Goal: Task Accomplishment & Management: Manage account settings

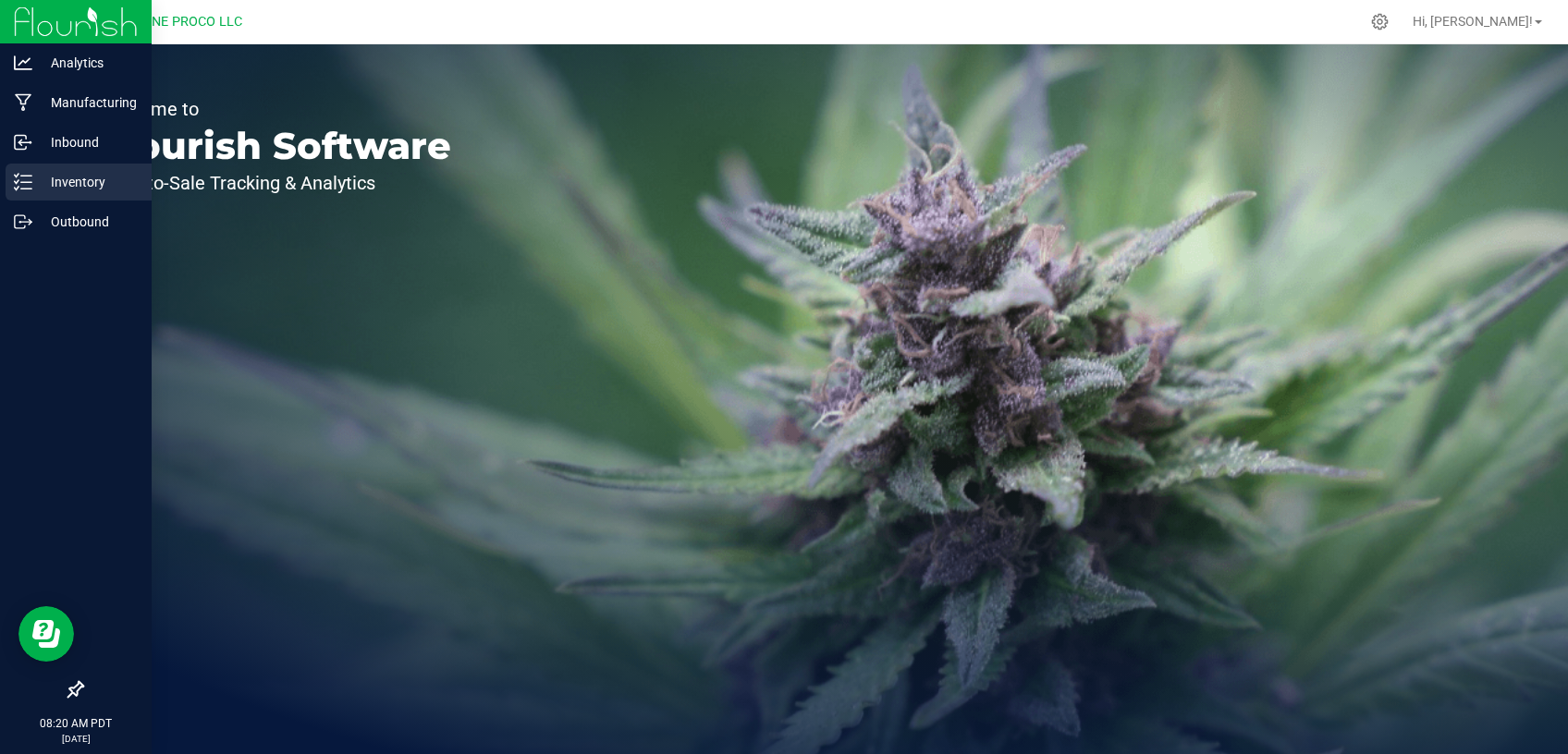
click at [70, 186] on p "Inventory" at bounding box center [87, 182] width 111 height 23
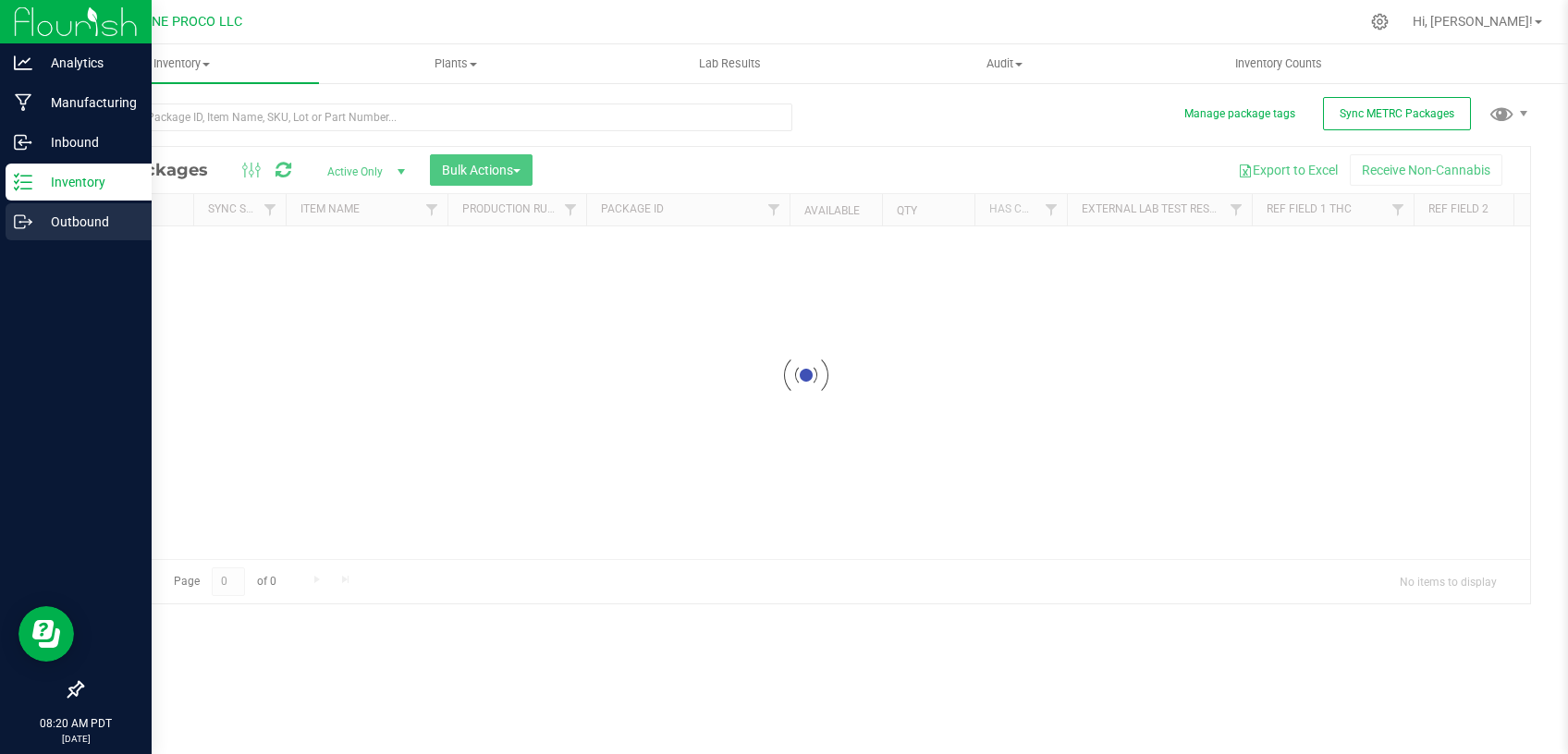
click at [39, 223] on p "Outbound" at bounding box center [87, 222] width 111 height 23
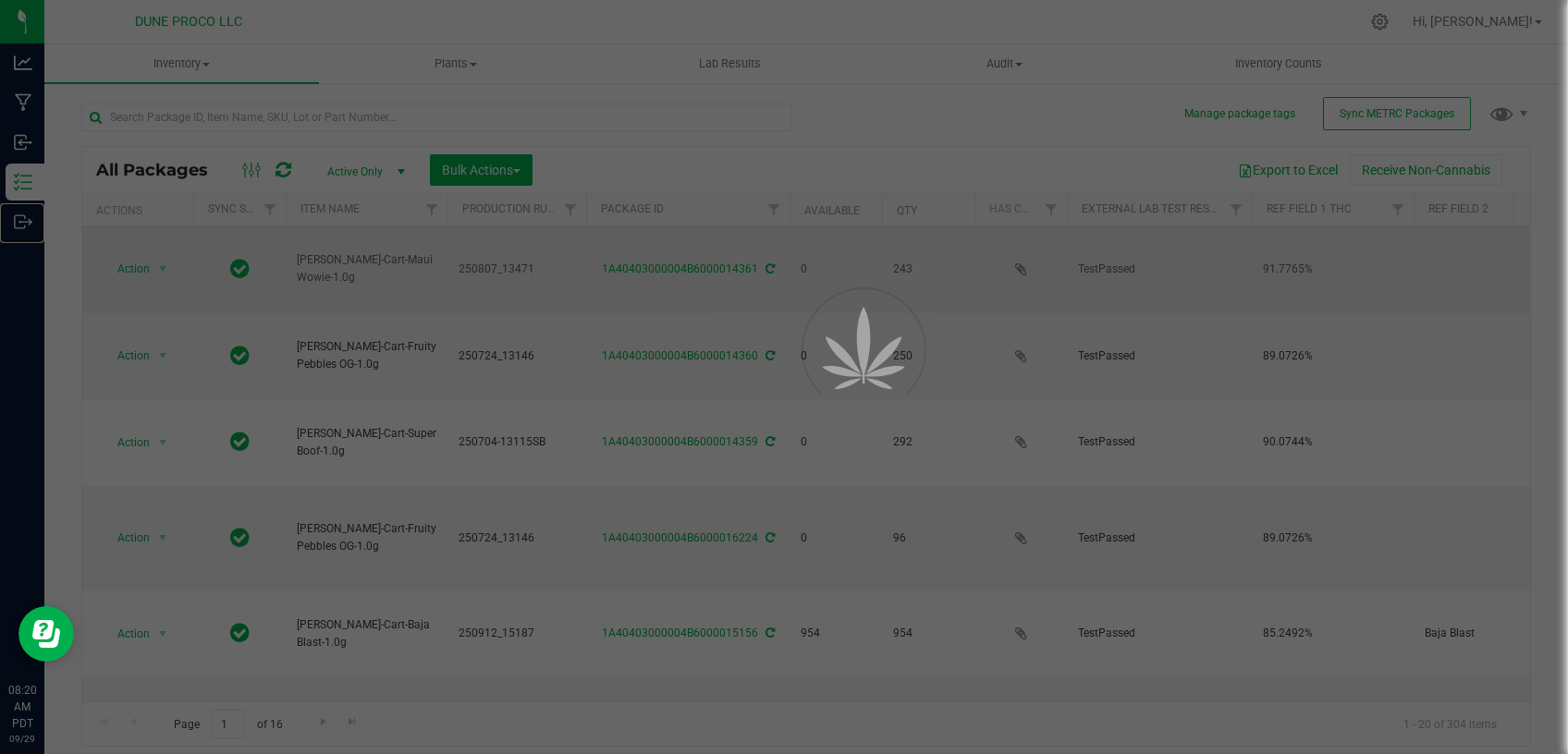
type input "[DATE]"
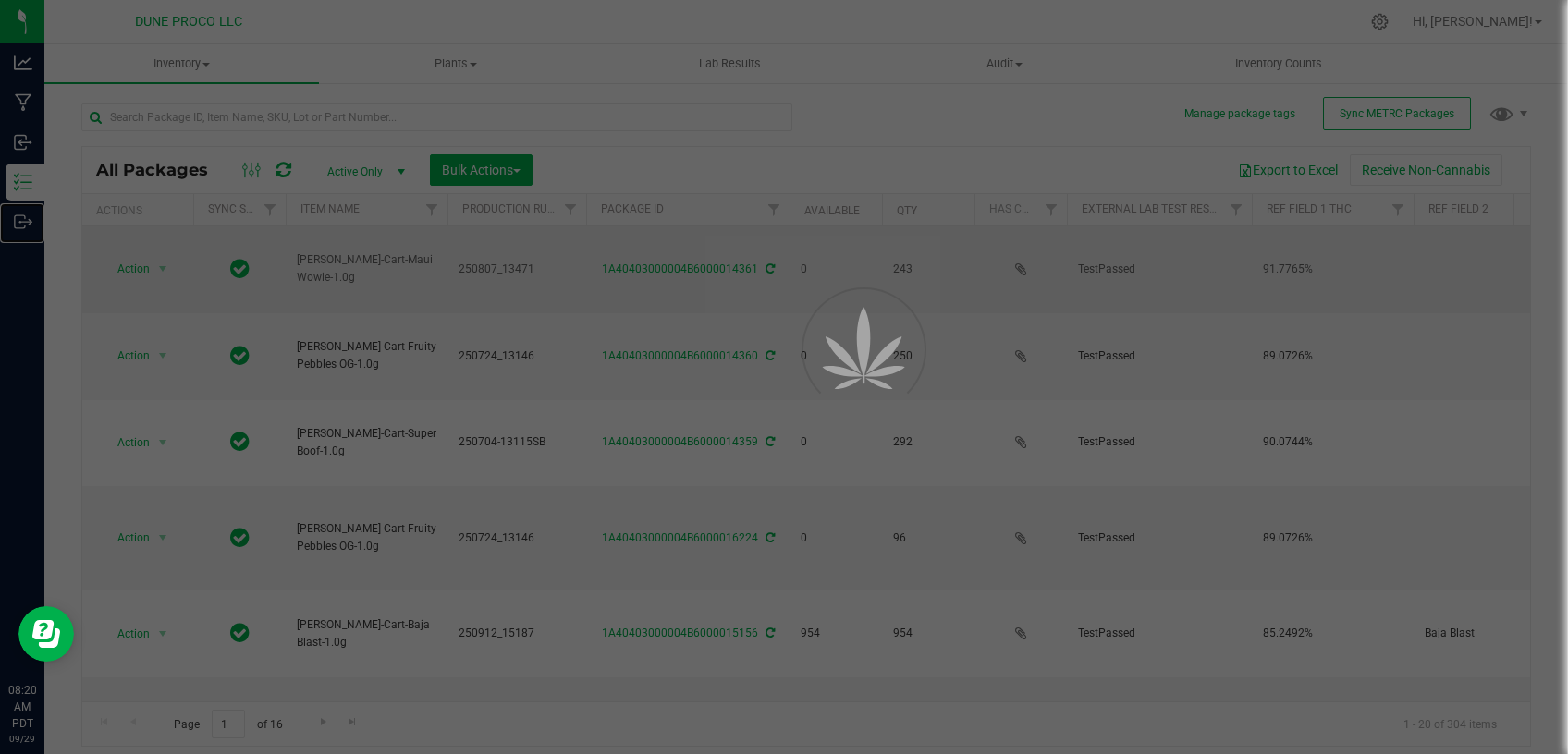
type input "[DATE]"
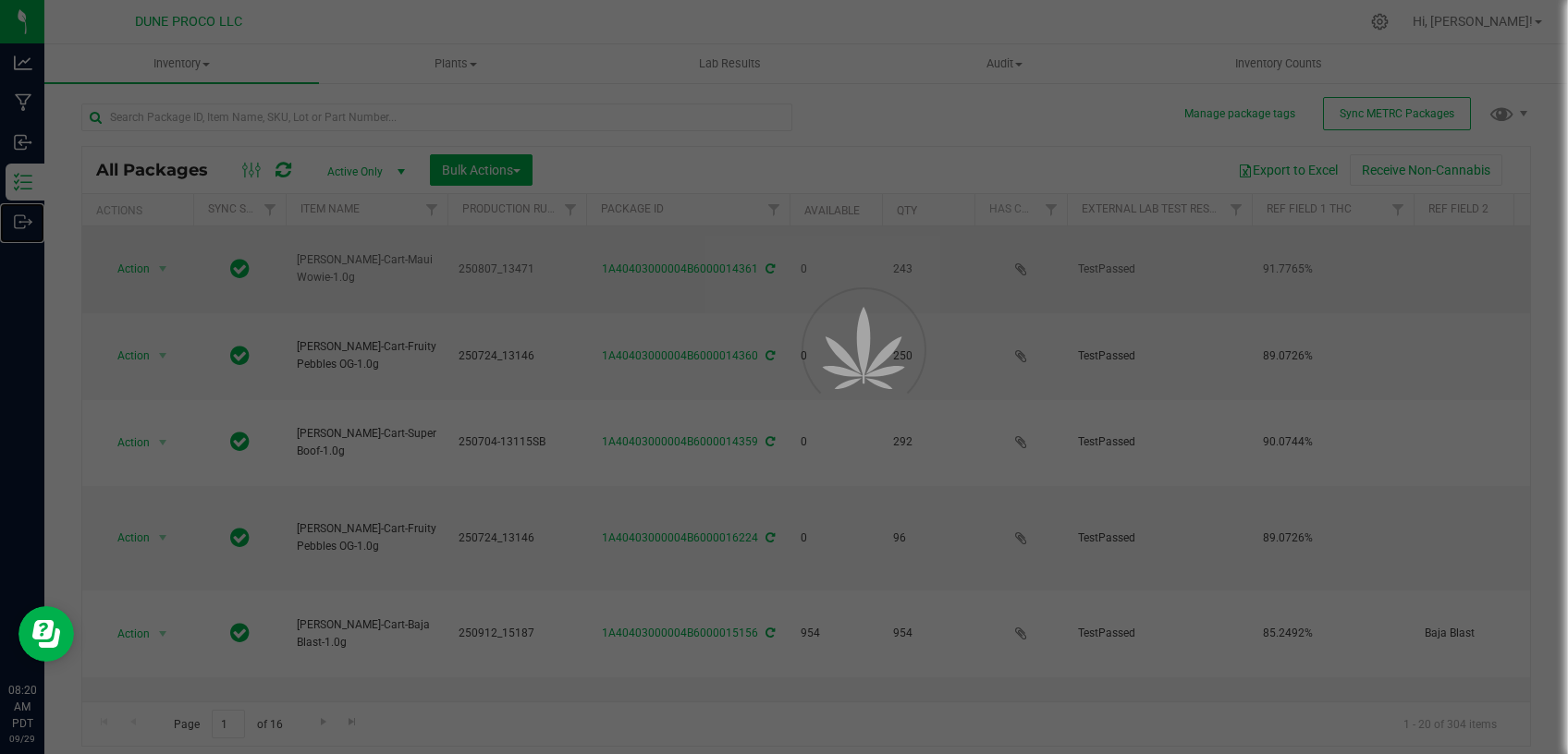
type input "[DATE]"
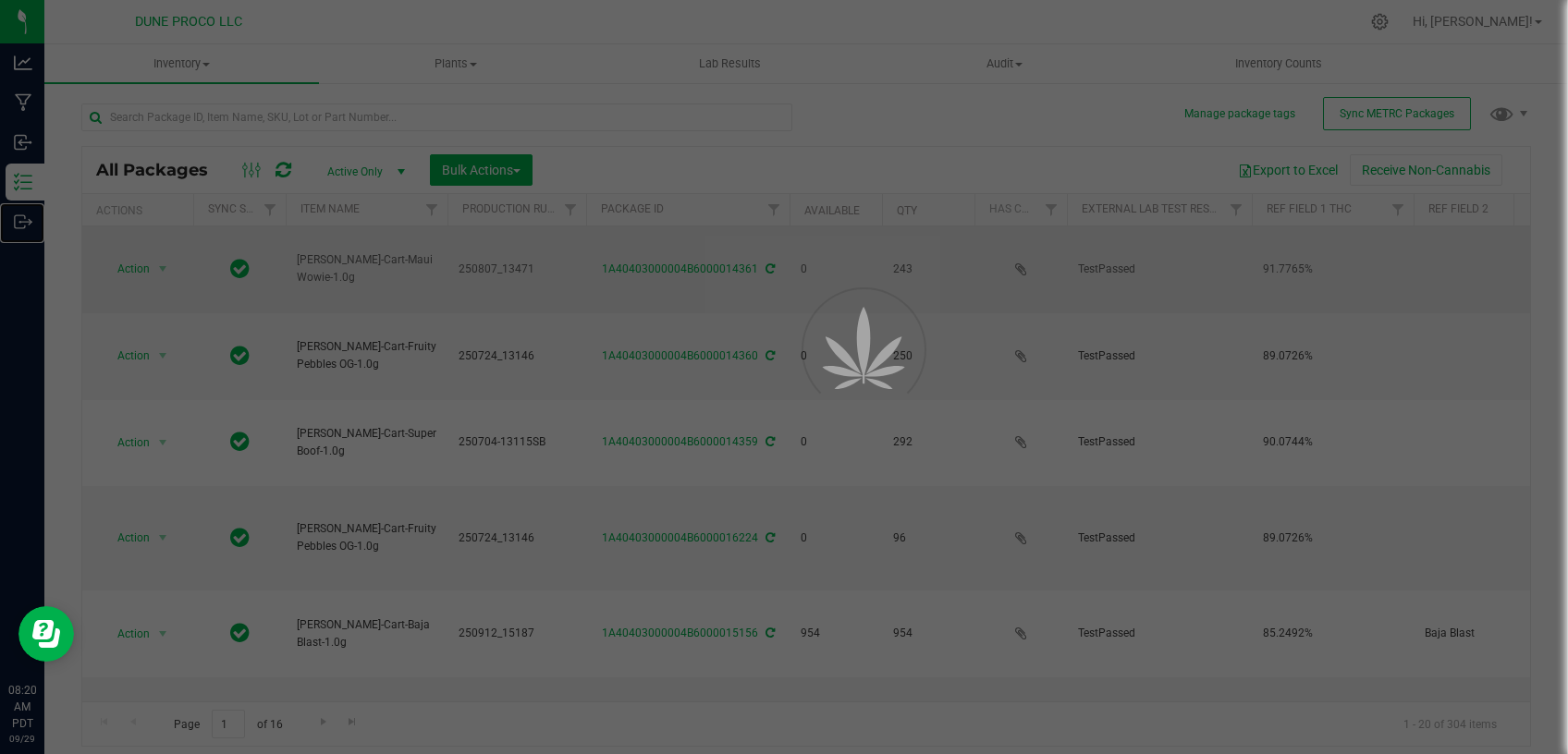
type input "[DATE]"
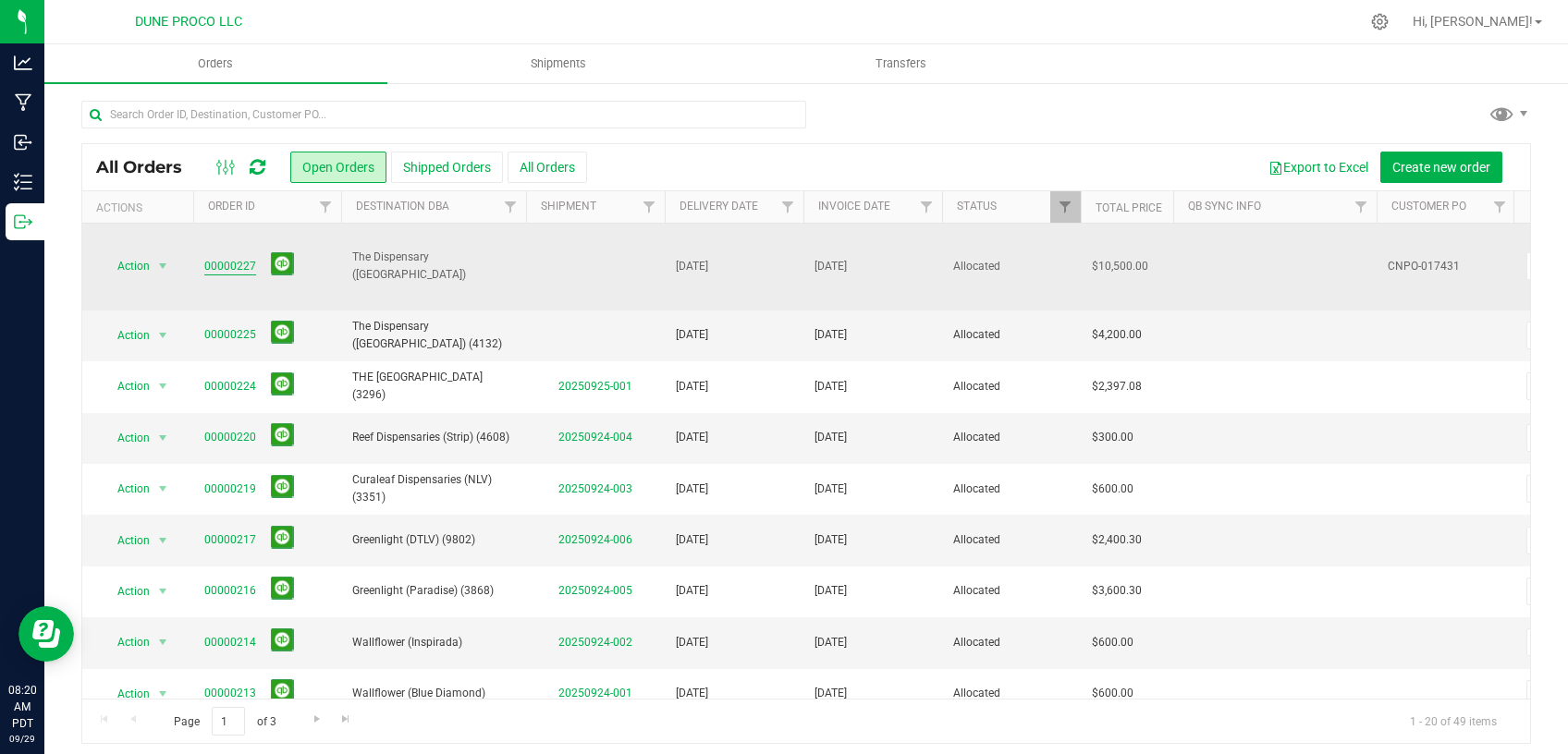
click at [240, 258] on link "00000227" at bounding box center [230, 267] width 52 height 18
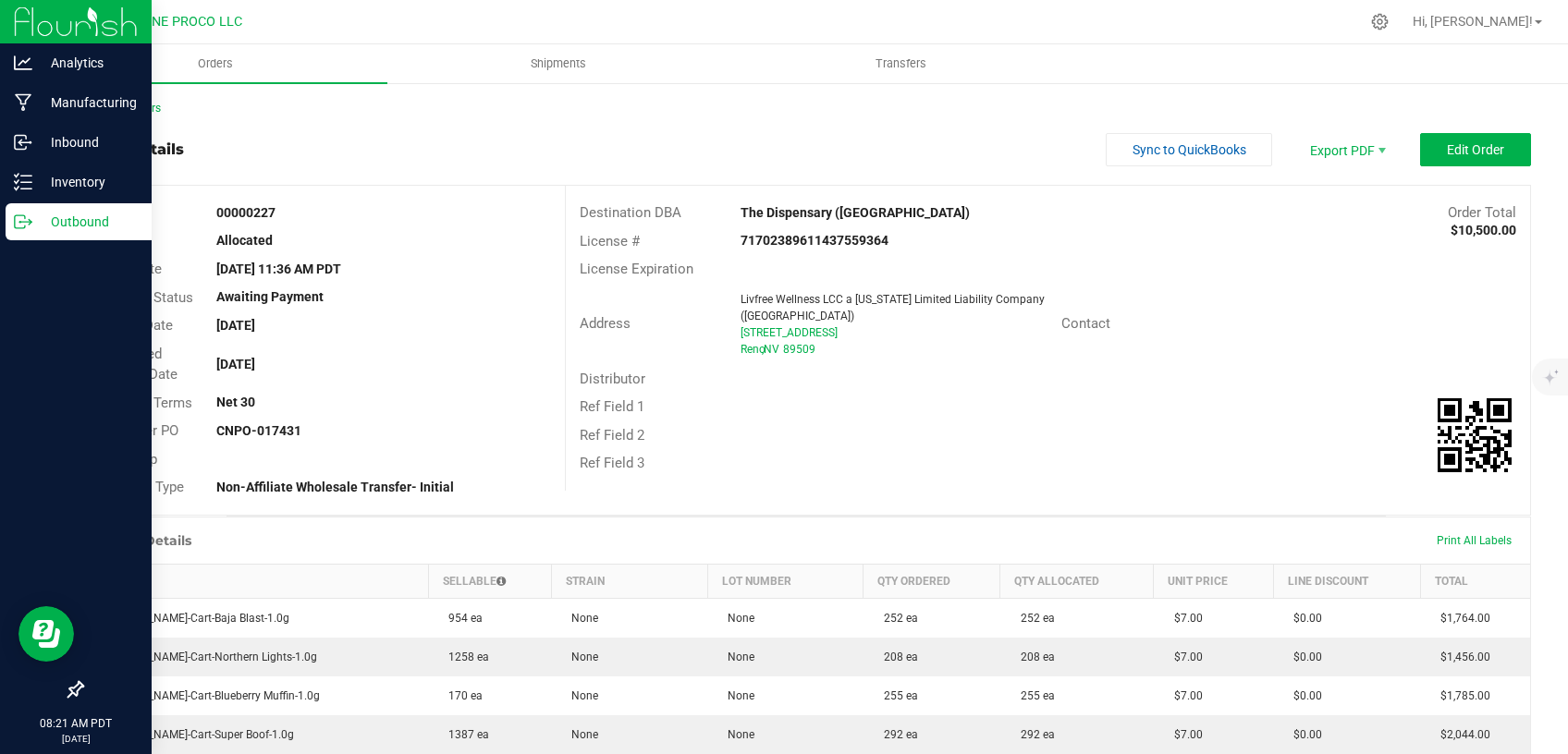
click at [76, 214] on p "Outbound" at bounding box center [87, 222] width 111 height 23
